Goal: Information Seeking & Learning: Learn about a topic

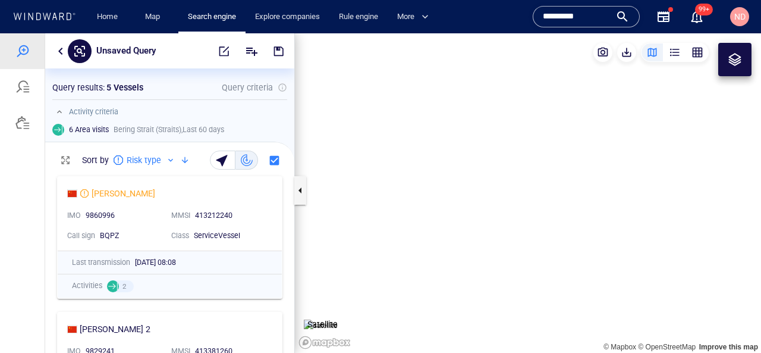
scroll to position [183, 249]
click at [161, 23] on link "Map" at bounding box center [154, 17] width 29 height 21
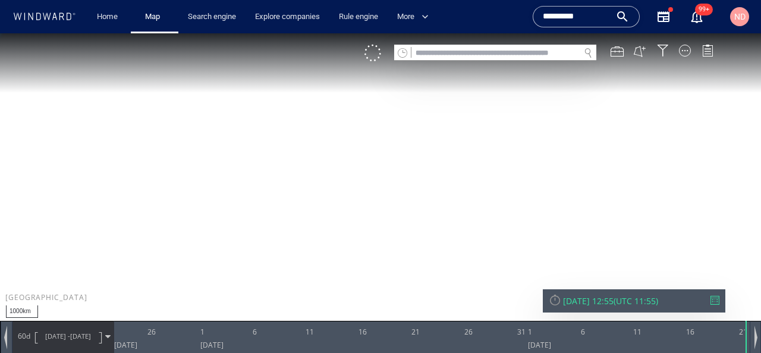
click at [443, 52] on input "text" at bounding box center [496, 53] width 168 height 16
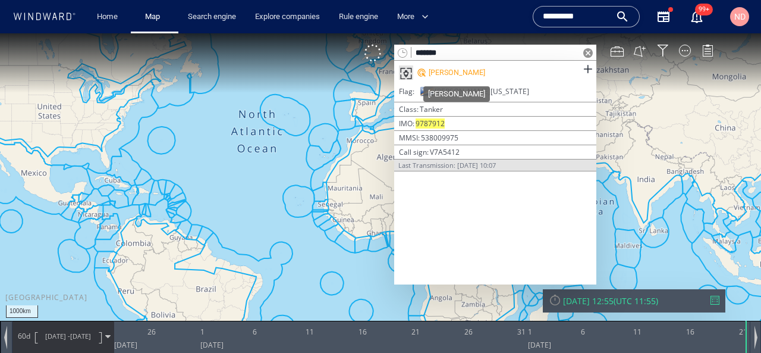
type input "*******"
click at [451, 69] on div "[PERSON_NAME]" at bounding box center [457, 72] width 57 height 11
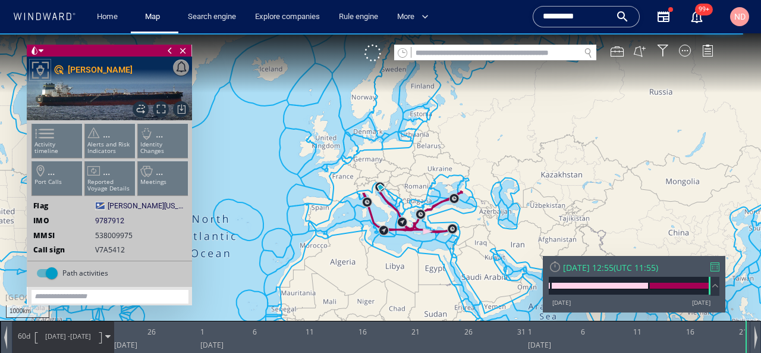
click at [55, 345] on span "[DATE] - [DATE]" at bounding box center [68, 336] width 60 height 30
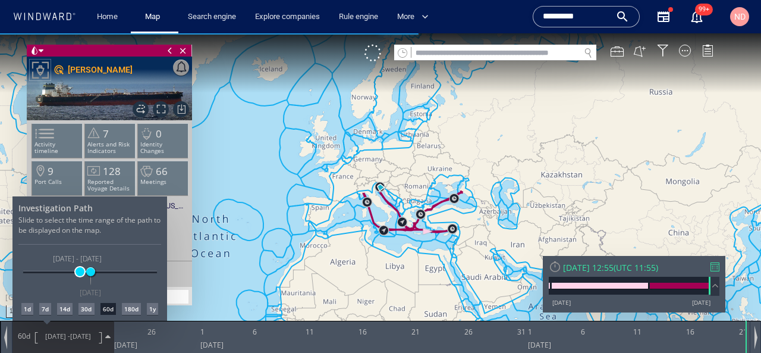
drag, startPoint x: 47, startPoint y: 272, endPoint x: 80, endPoint y: 272, distance: 32.7
click at [80, 272] on span at bounding box center [80, 271] width 9 height 9
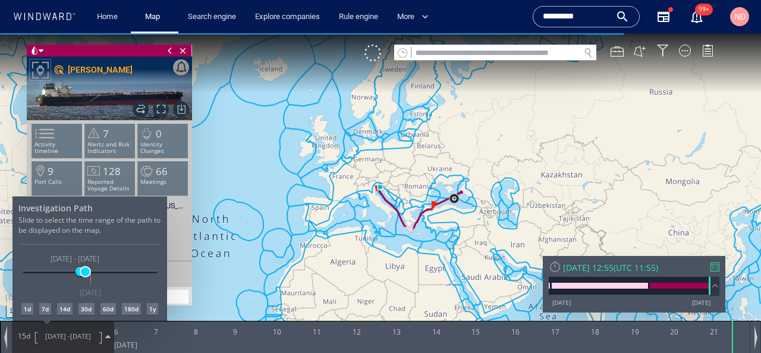
click at [86, 272] on span at bounding box center [85, 271] width 9 height 9
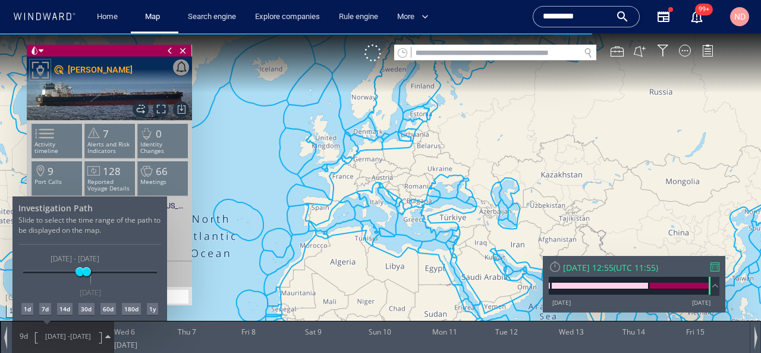
click at [312, 240] on div at bounding box center [380, 192] width 761 height 319
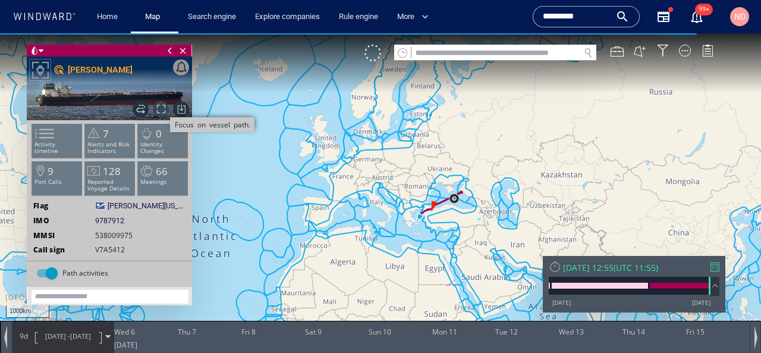
click at [158, 105] on span "Focus on vessel path." at bounding box center [161, 109] width 16 height 16
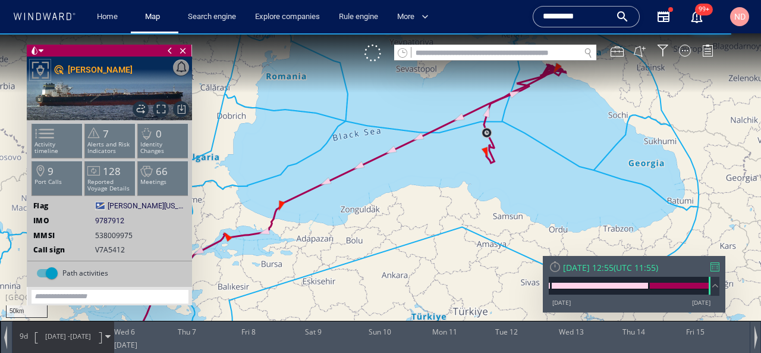
drag, startPoint x: 540, startPoint y: 137, endPoint x: 475, endPoint y: 275, distance: 151.9
click at [477, 274] on canvas "Map" at bounding box center [380, 187] width 761 height 308
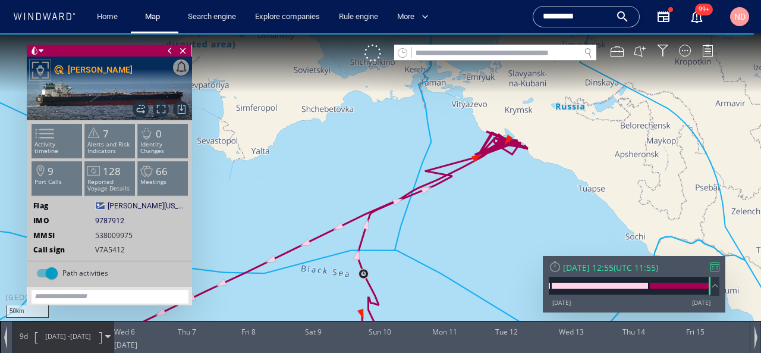
drag, startPoint x: 484, startPoint y: 177, endPoint x: 412, endPoint y: 262, distance: 110.6
click at [412, 262] on canvas "Map" at bounding box center [380, 187] width 761 height 308
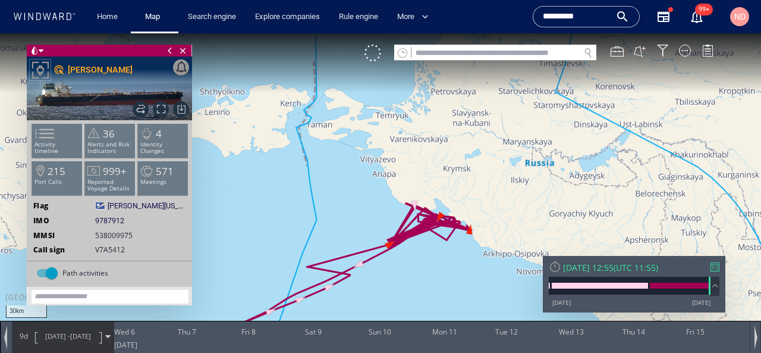
click at [607, 270] on div "[DATE] 12:55" at bounding box center [588, 267] width 51 height 11
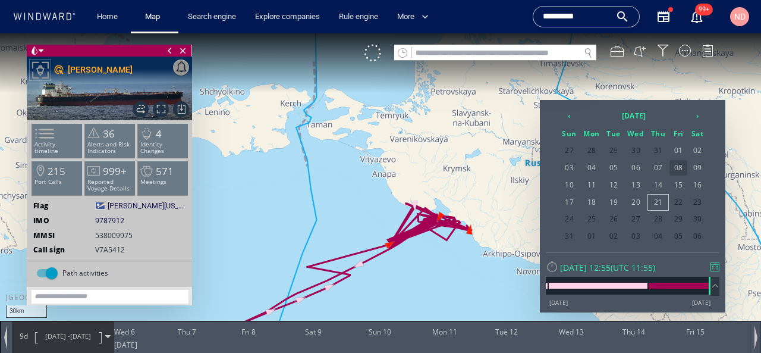
click at [676, 170] on span "08" at bounding box center [679, 167] width 18 height 15
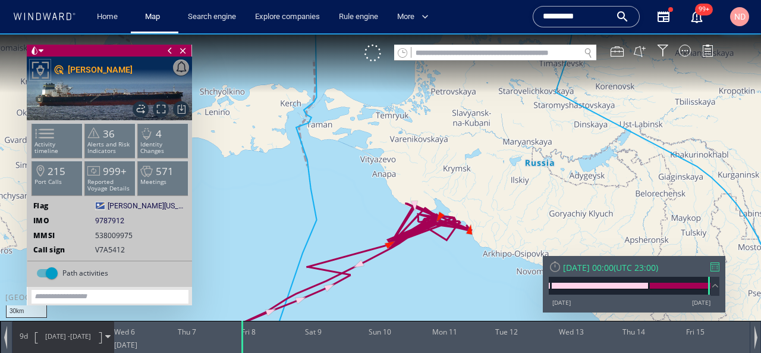
drag, startPoint x: 401, startPoint y: 291, endPoint x: 431, endPoint y: 214, distance: 82.9
click at [431, 214] on canvas "Map" at bounding box center [380, 187] width 761 height 308
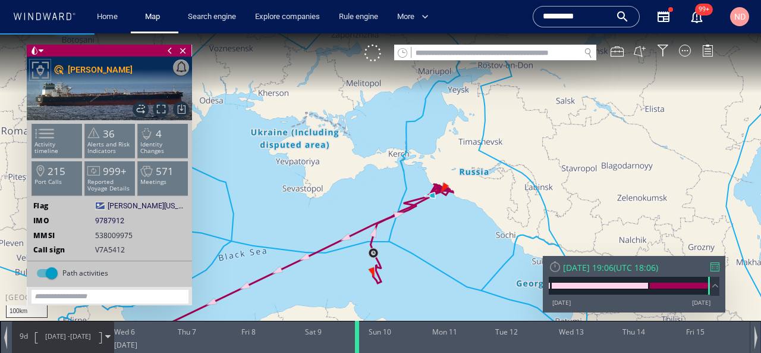
drag, startPoint x: 242, startPoint y: 334, endPoint x: 357, endPoint y: 334, distance: 114.8
click at [357, 334] on div at bounding box center [359, 337] width 12 height 32
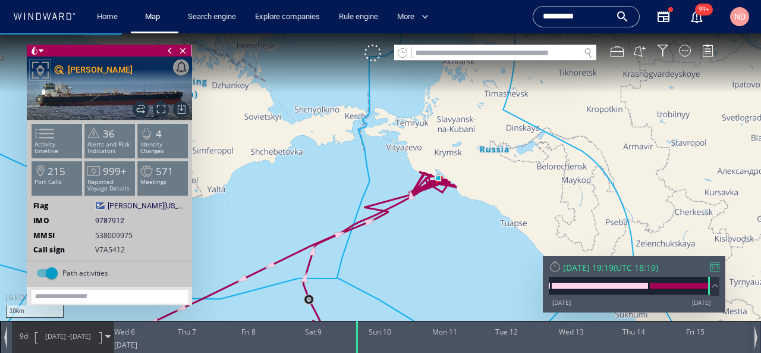
drag, startPoint x: 381, startPoint y: 182, endPoint x: 396, endPoint y: 297, distance: 115.9
click at [396, 297] on canvas "Map" at bounding box center [380, 187] width 761 height 308
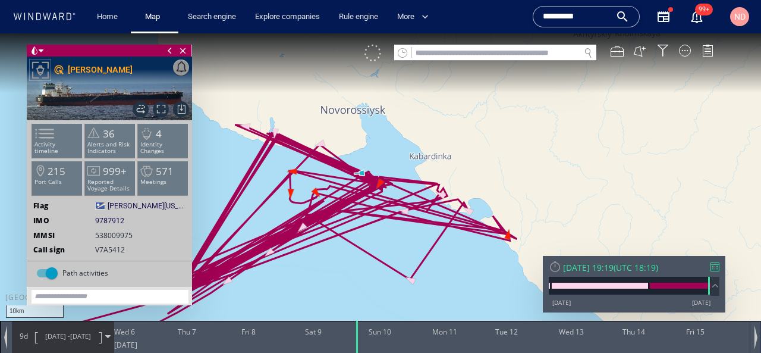
click at [377, 51] on div at bounding box center [373, 53] width 17 height 17
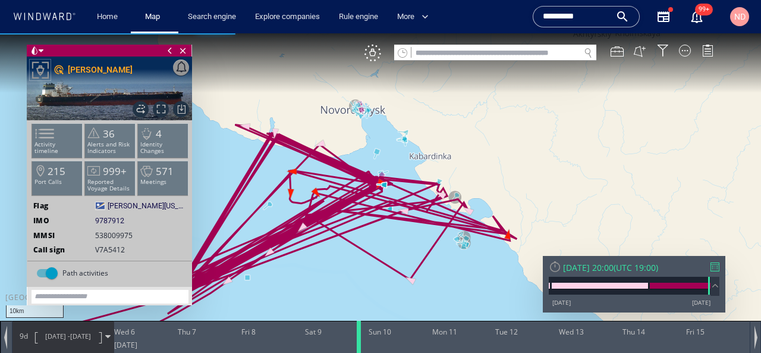
click at [356, 341] on div at bounding box center [361, 337] width 12 height 32
click at [360, 341] on div at bounding box center [365, 337] width 12 height 32
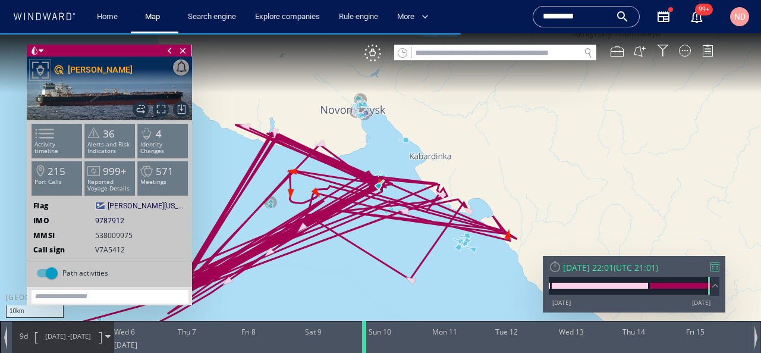
click at [361, 341] on div at bounding box center [367, 337] width 12 height 32
